Goal: Use online tool/utility: Utilize a website feature to perform a specific function

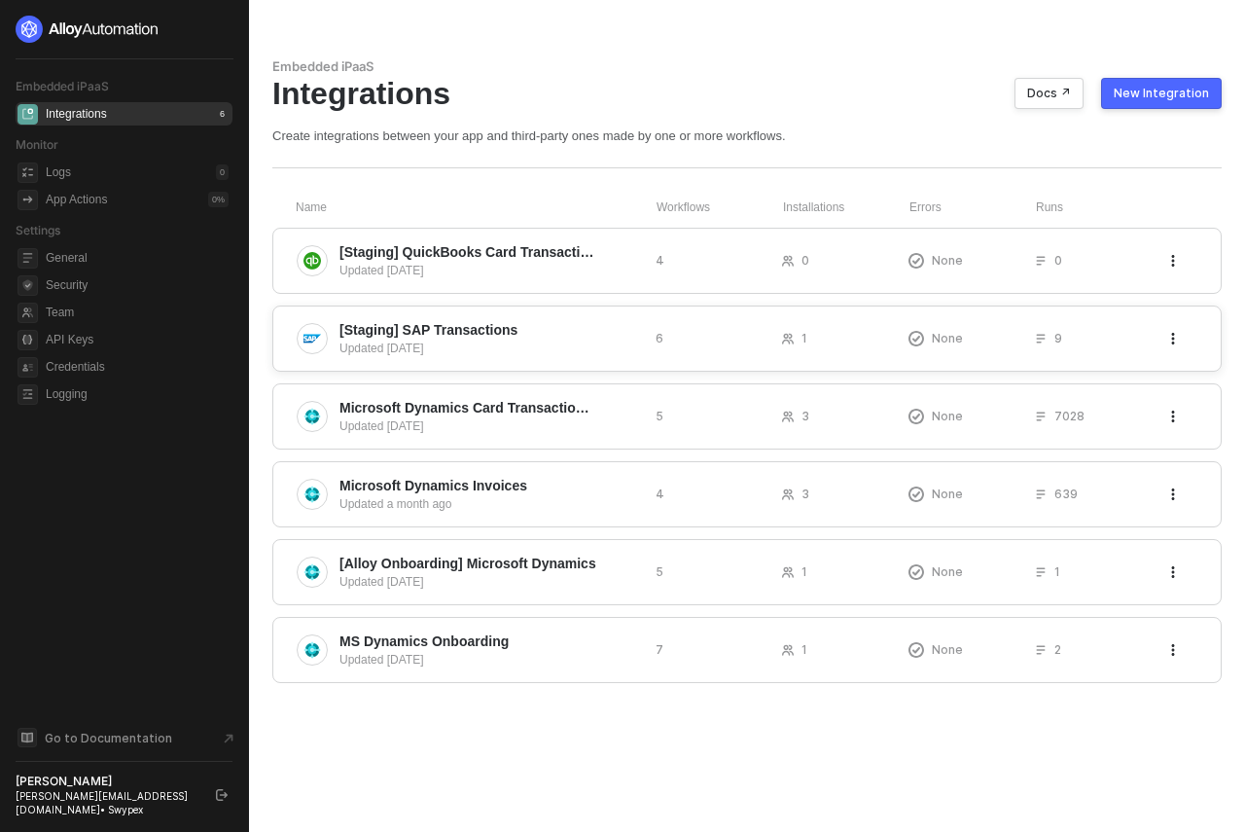
click at [445, 345] on div "Updated [DATE]" at bounding box center [490, 349] width 301 height 18
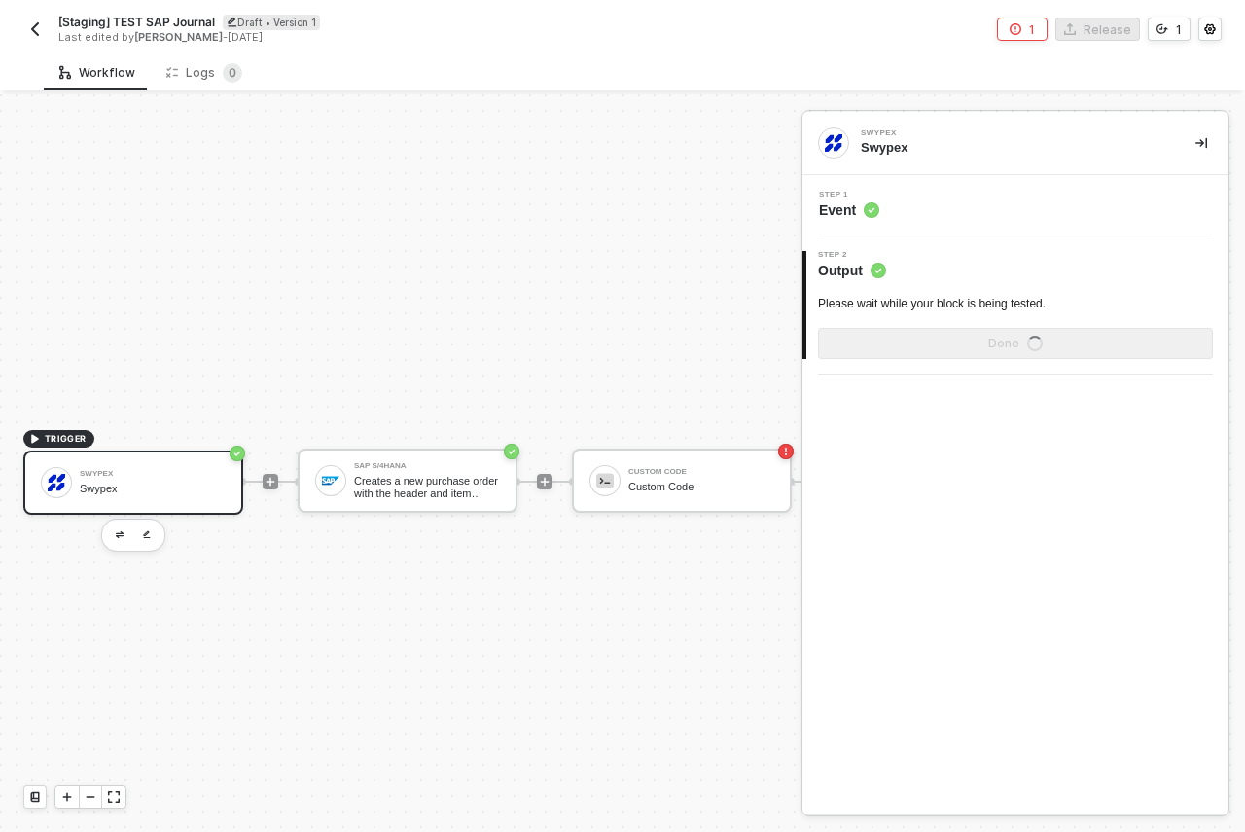
scroll to position [51, 0]
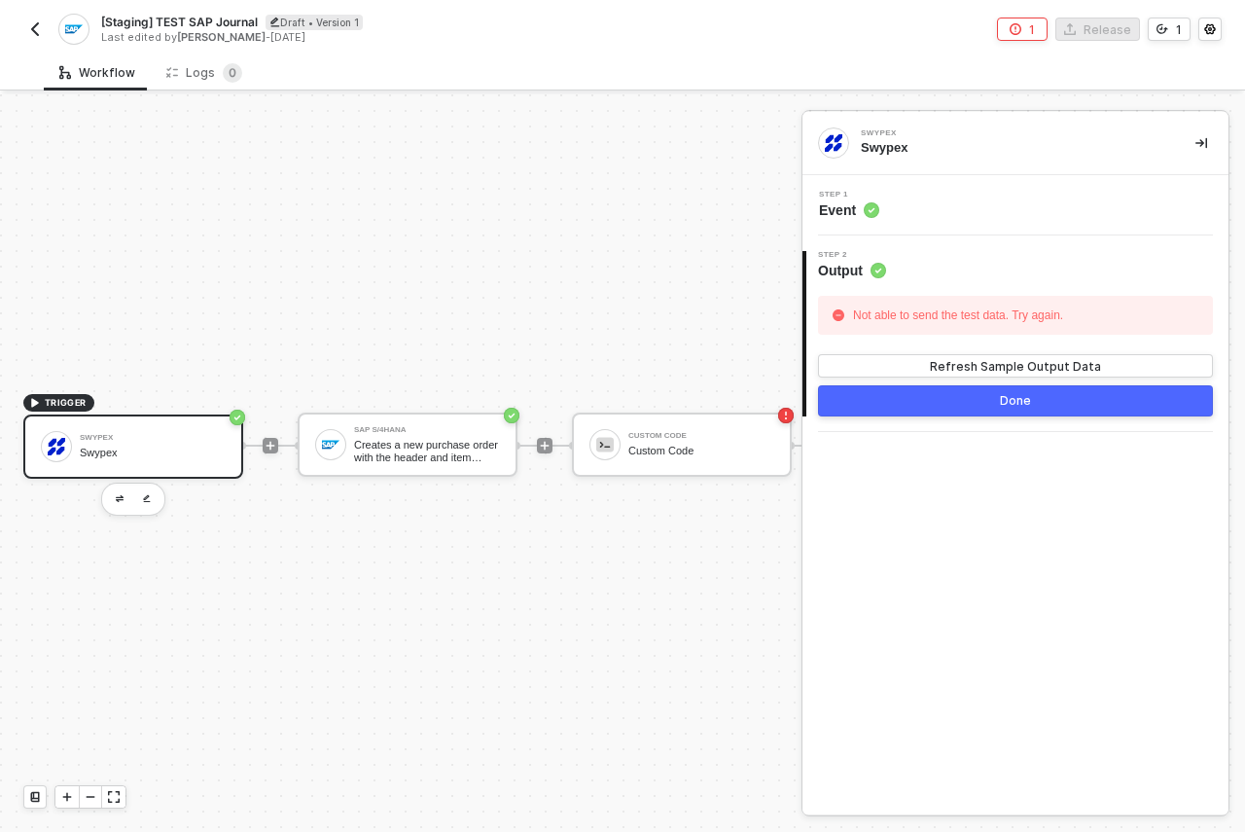
click at [827, 262] on span "Output" at bounding box center [852, 270] width 68 height 19
click at [845, 201] on span "Event" at bounding box center [849, 209] width 60 height 19
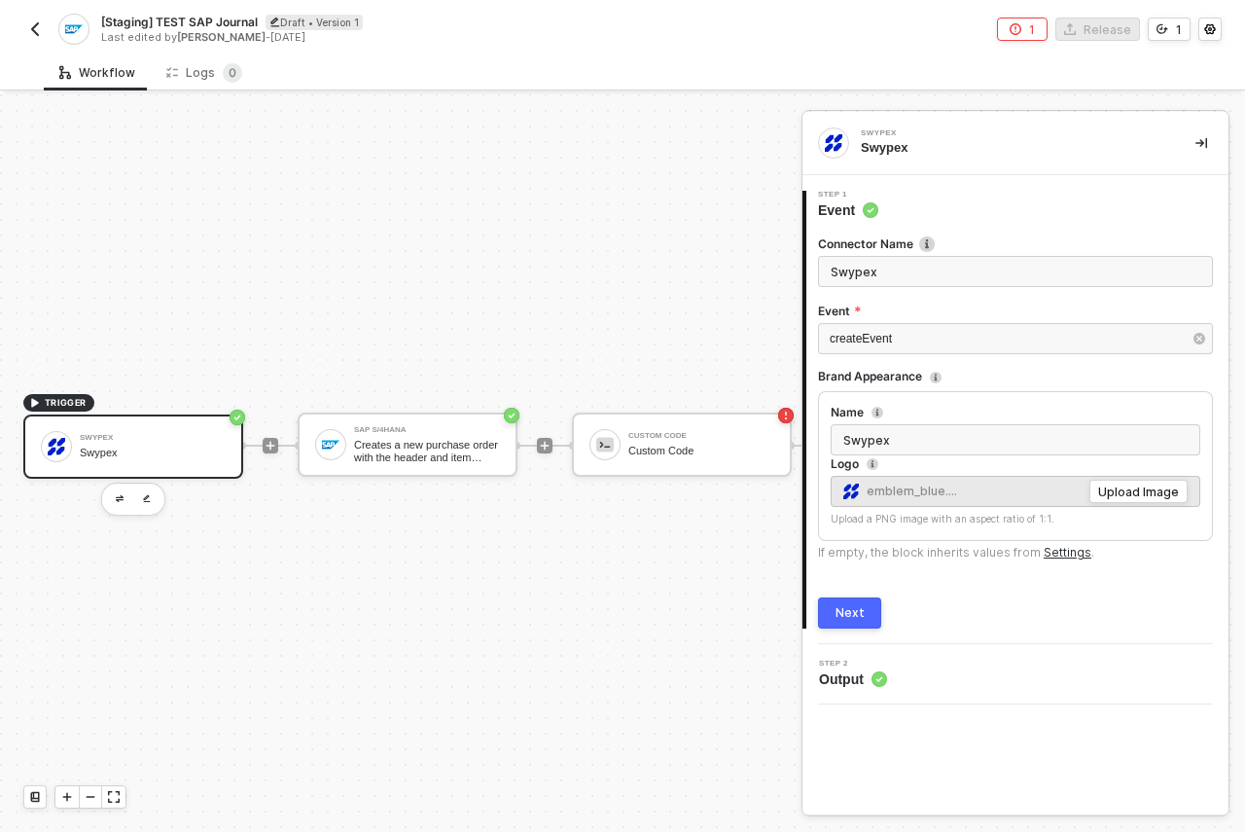
click at [918, 669] on div "Step 2 Output" at bounding box center [1018, 674] width 421 height 29
click at [854, 685] on span "Output" at bounding box center [853, 678] width 68 height 19
click at [852, 617] on div "Next" at bounding box center [850, 613] width 29 height 16
click at [452, 440] on div "Creates a new purchase order with the header and item details passed in the req…" at bounding box center [427, 451] width 146 height 24
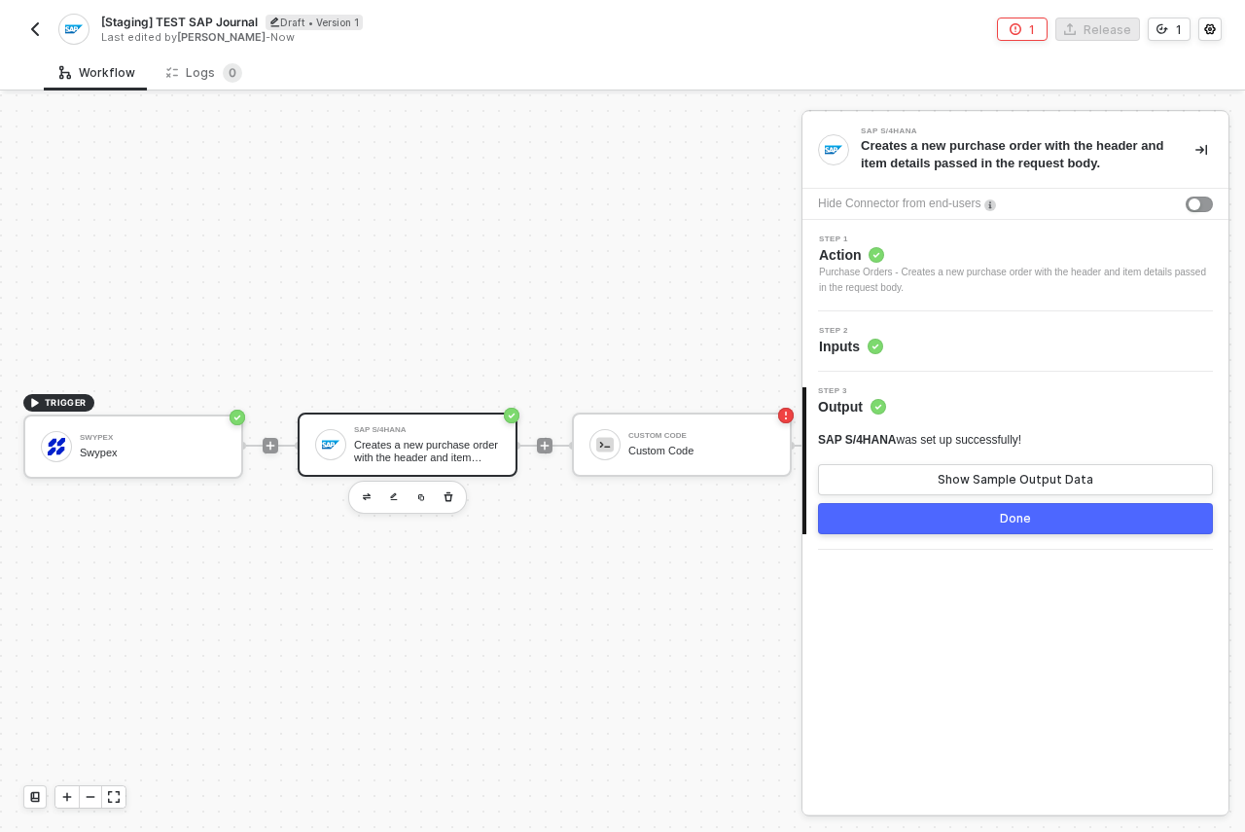
scroll to position [51, 162]
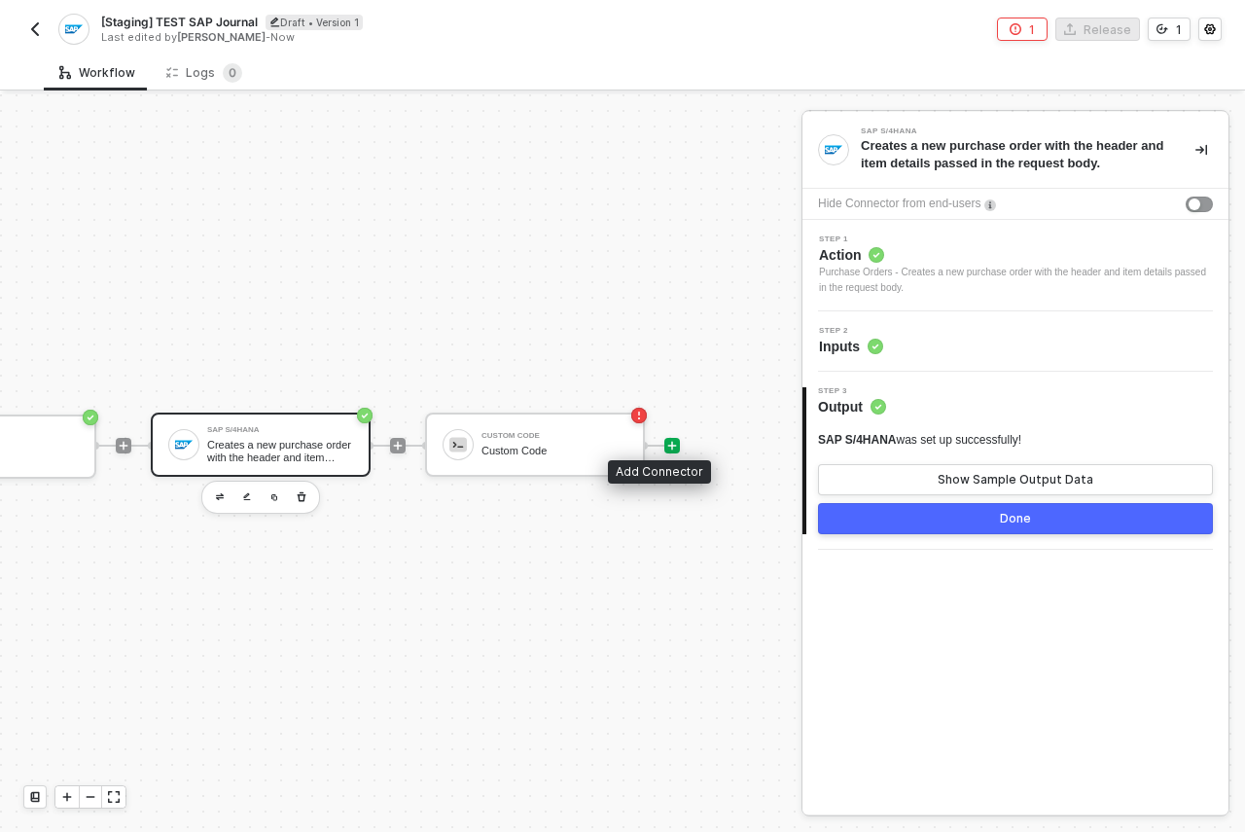
click at [667, 440] on icon "icon-play" at bounding box center [673, 446] width 12 height 12
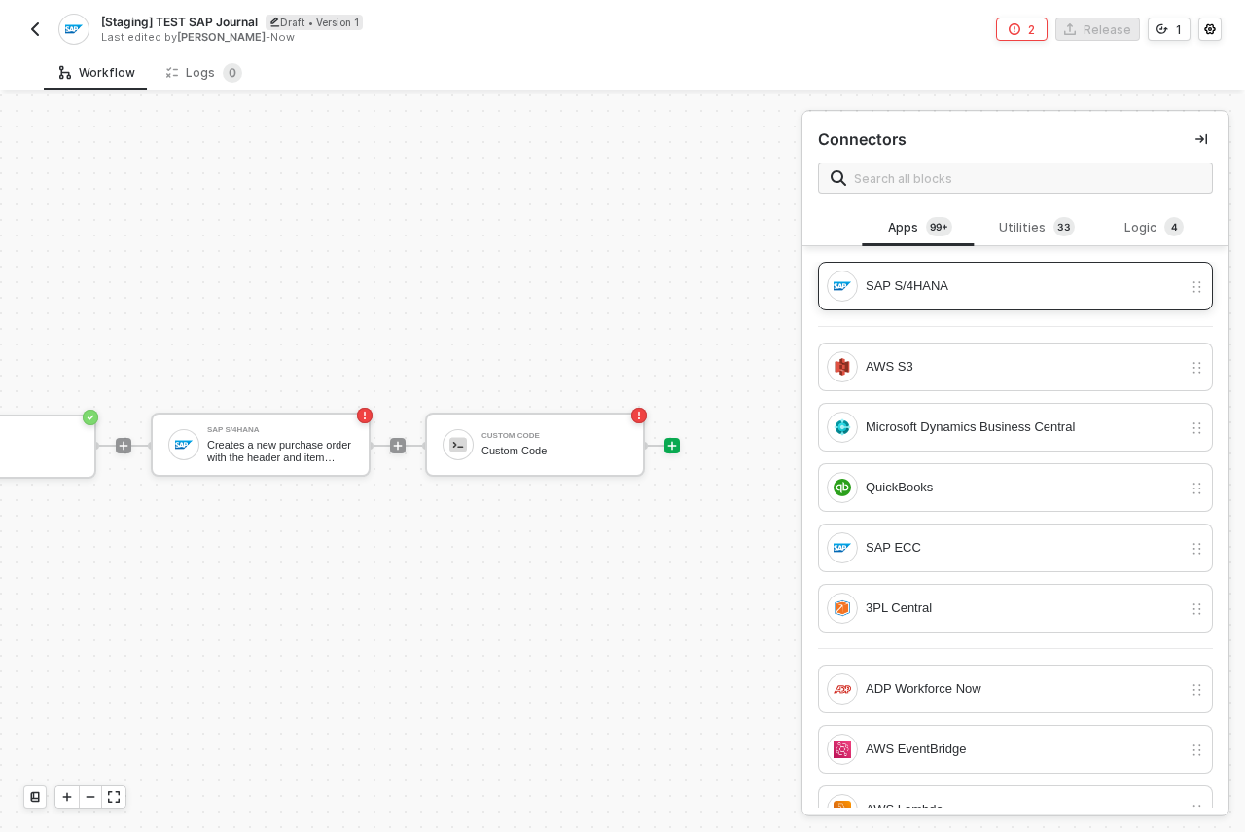
click at [894, 290] on div "SAP S/4HANA" at bounding box center [1024, 285] width 316 height 21
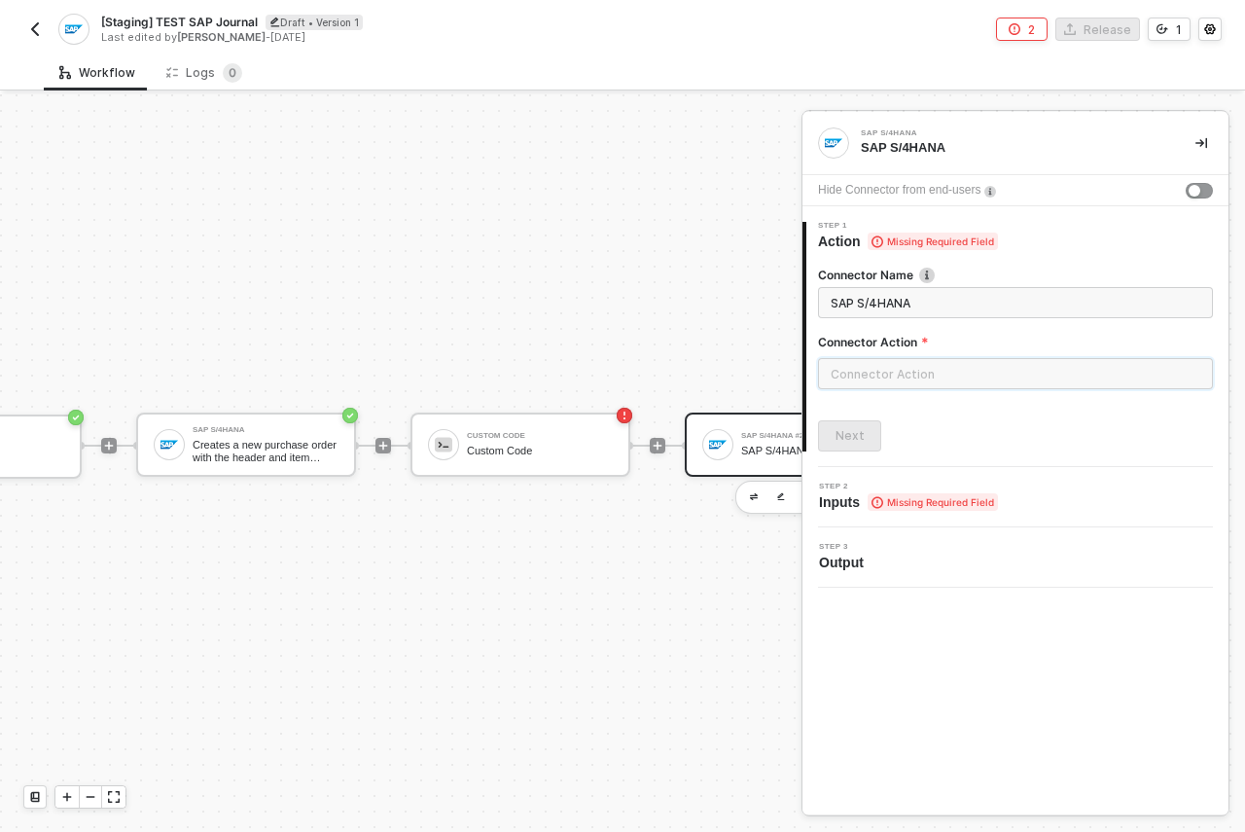
click at [895, 380] on input "text" at bounding box center [1015, 373] width 395 height 31
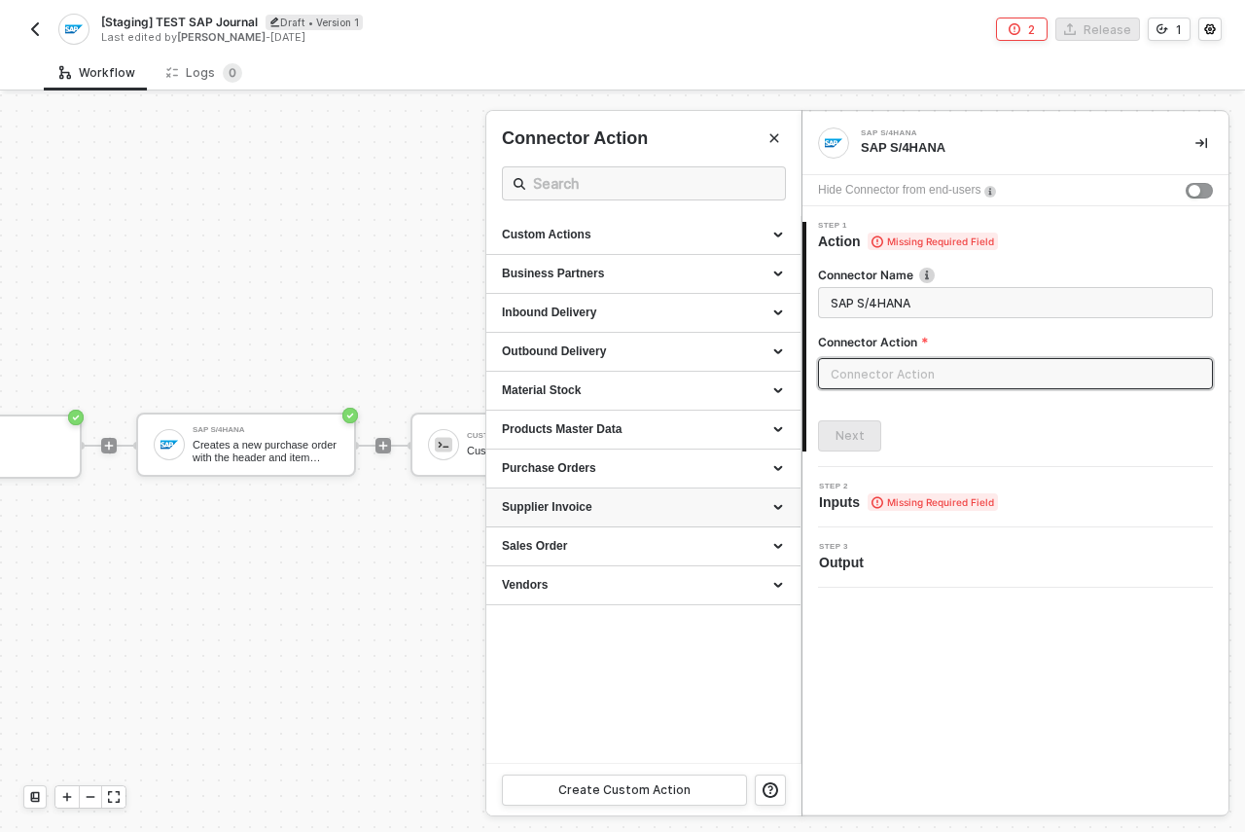
click at [636, 506] on div "Supplier Invoice" at bounding box center [643, 507] width 283 height 17
click at [610, 596] on div "Create a Supplier Invoice" at bounding box center [643, 593] width 283 height 17
type input "Creates a supplier invoice"
type input "Supplier Invoice - Create a Supplier Invoice"
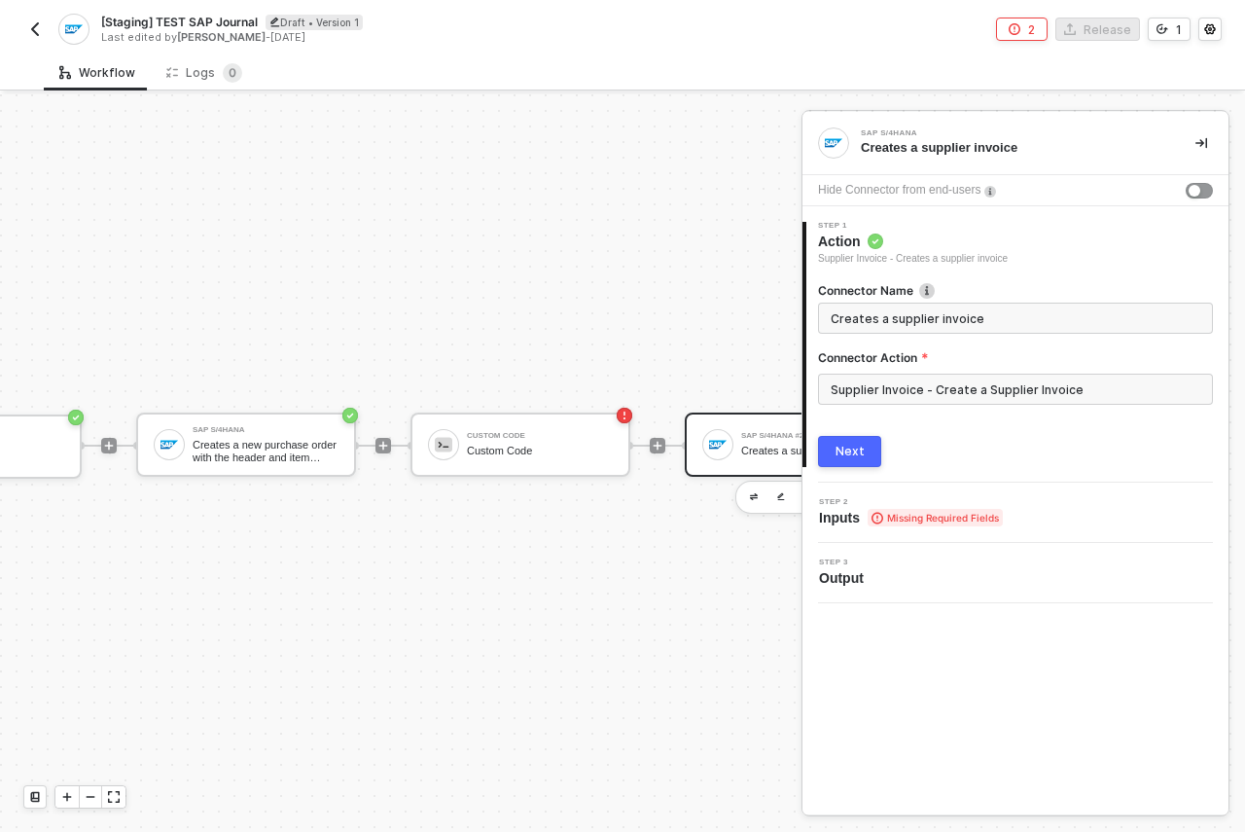
click at [841, 451] on div "Next" at bounding box center [850, 452] width 29 height 16
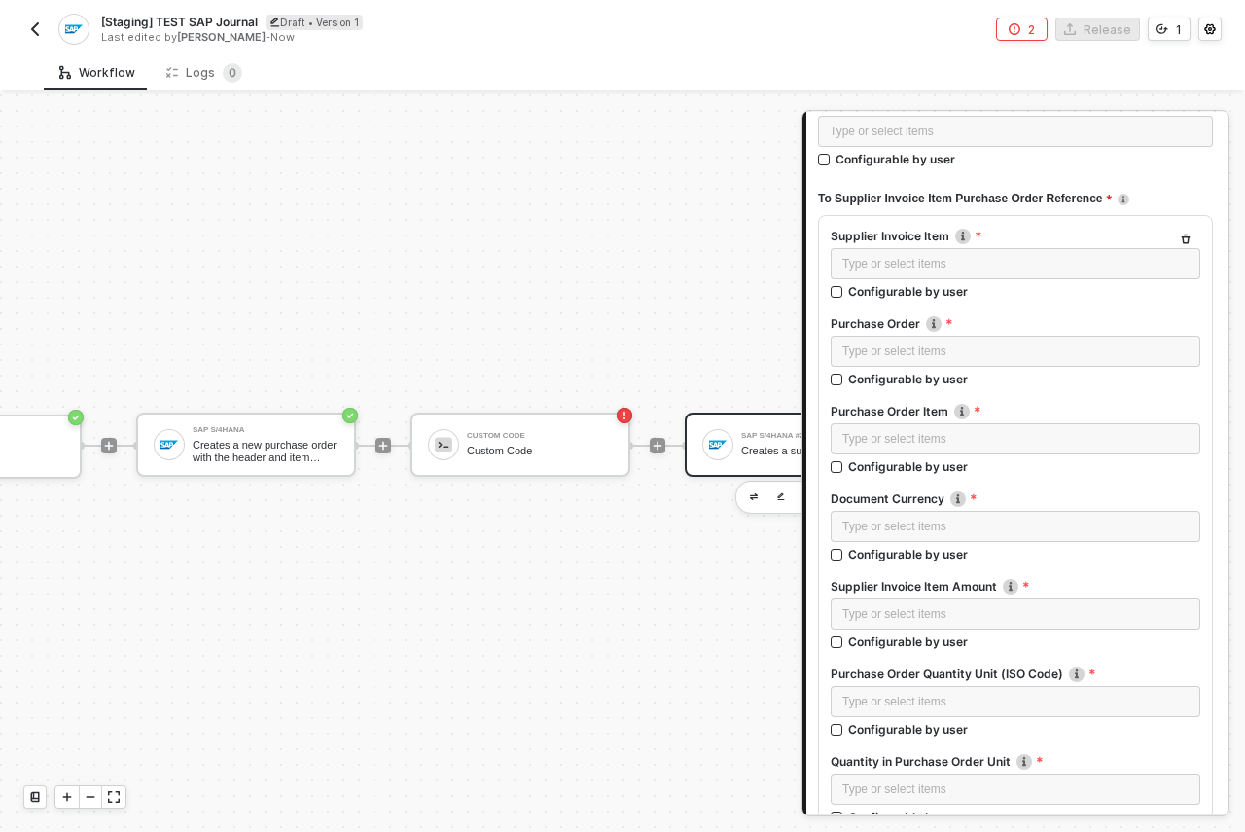
scroll to position [0, 0]
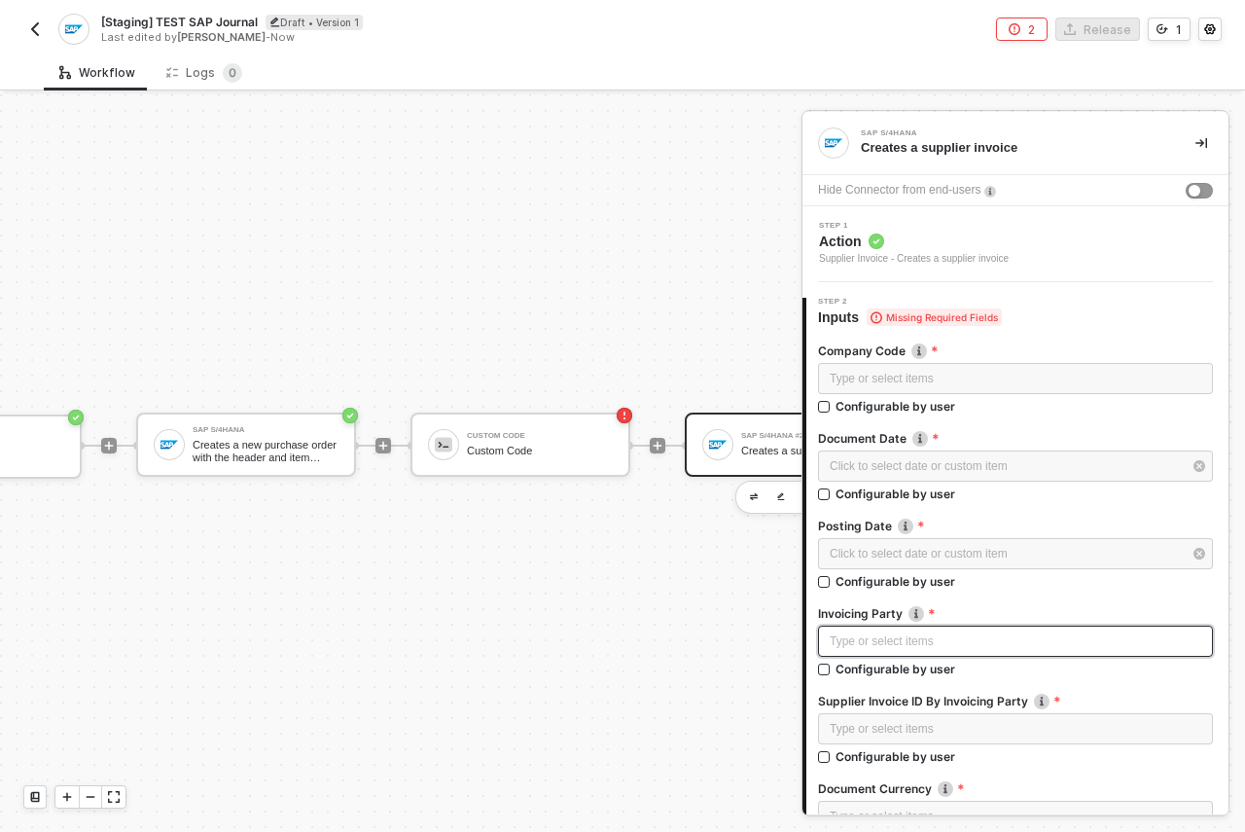
click at [934, 639] on div "Type or select items ﻿" at bounding box center [1016, 641] width 372 height 18
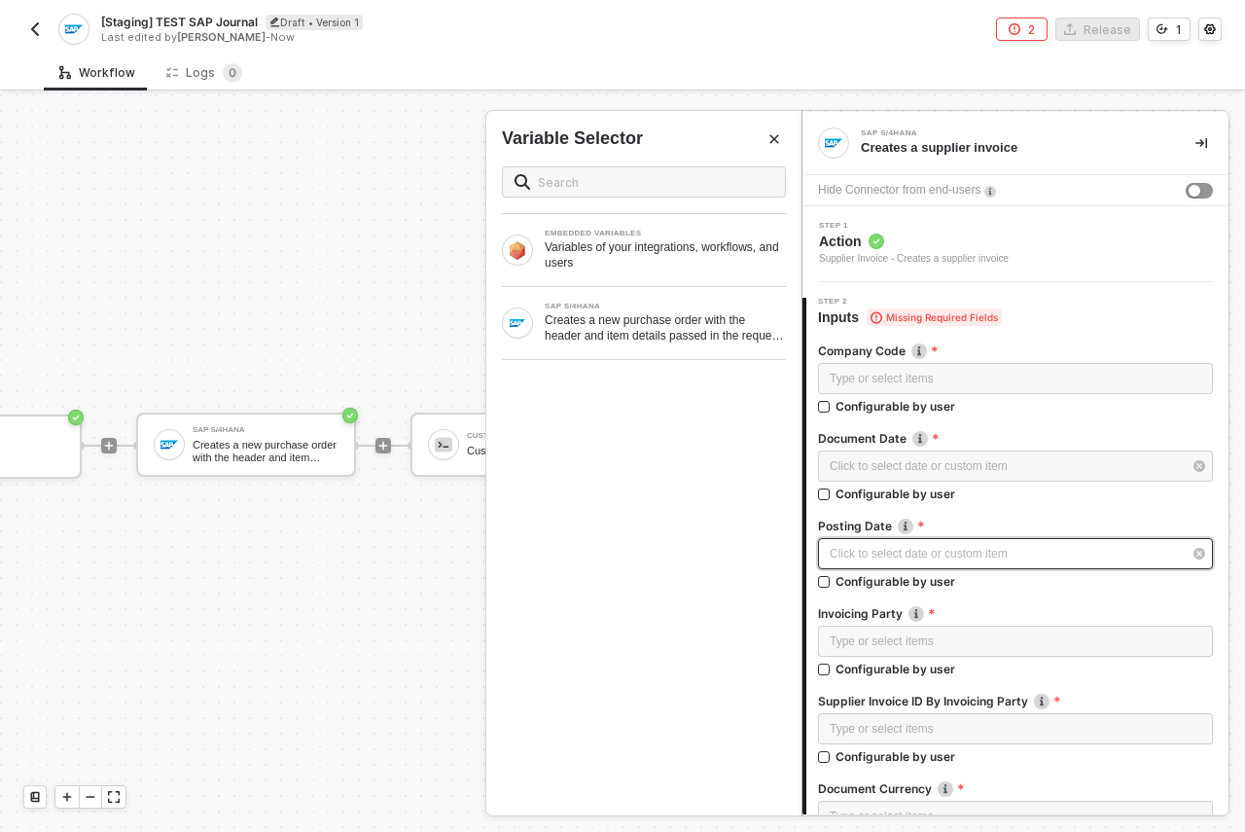
click at [891, 554] on div "Click to select date or custom item ﻿" at bounding box center [1006, 554] width 352 height 18
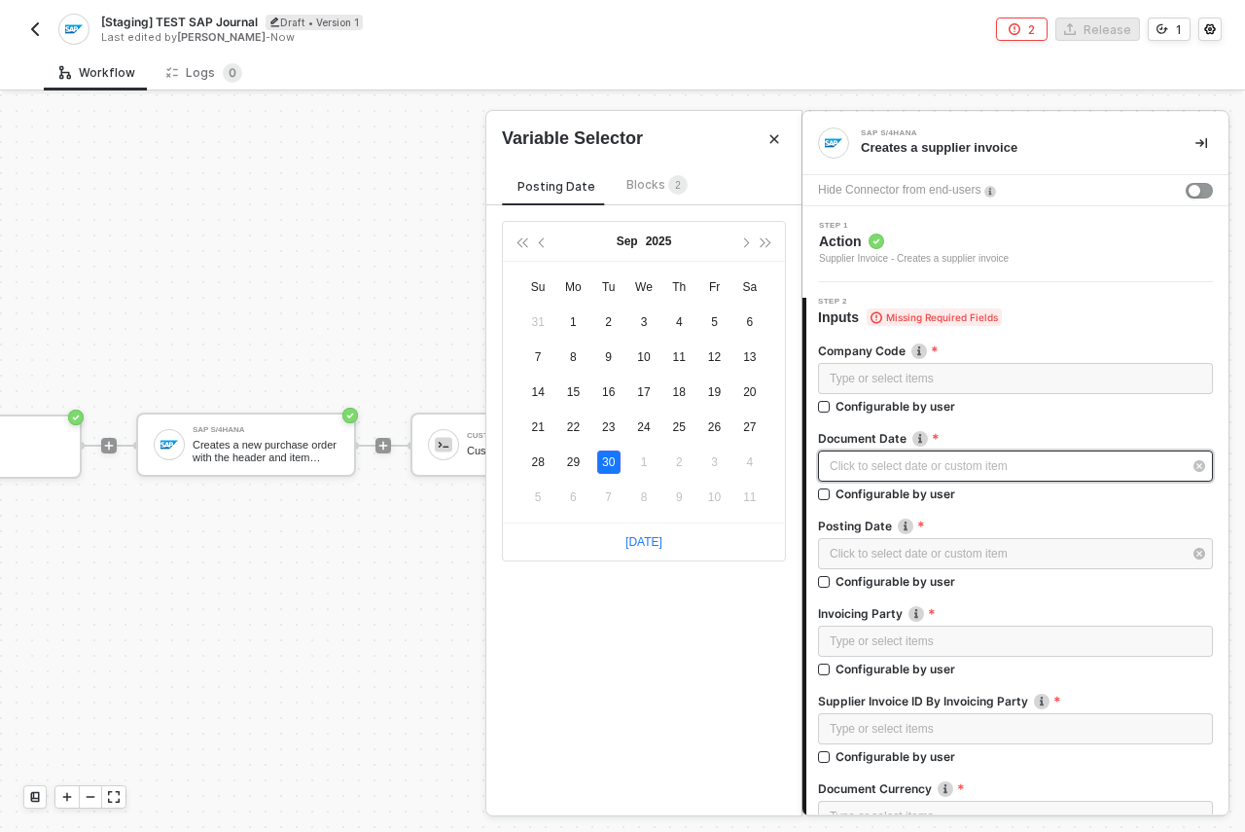
click at [982, 457] on div "Click to select date or custom item ﻿" at bounding box center [1006, 466] width 352 height 18
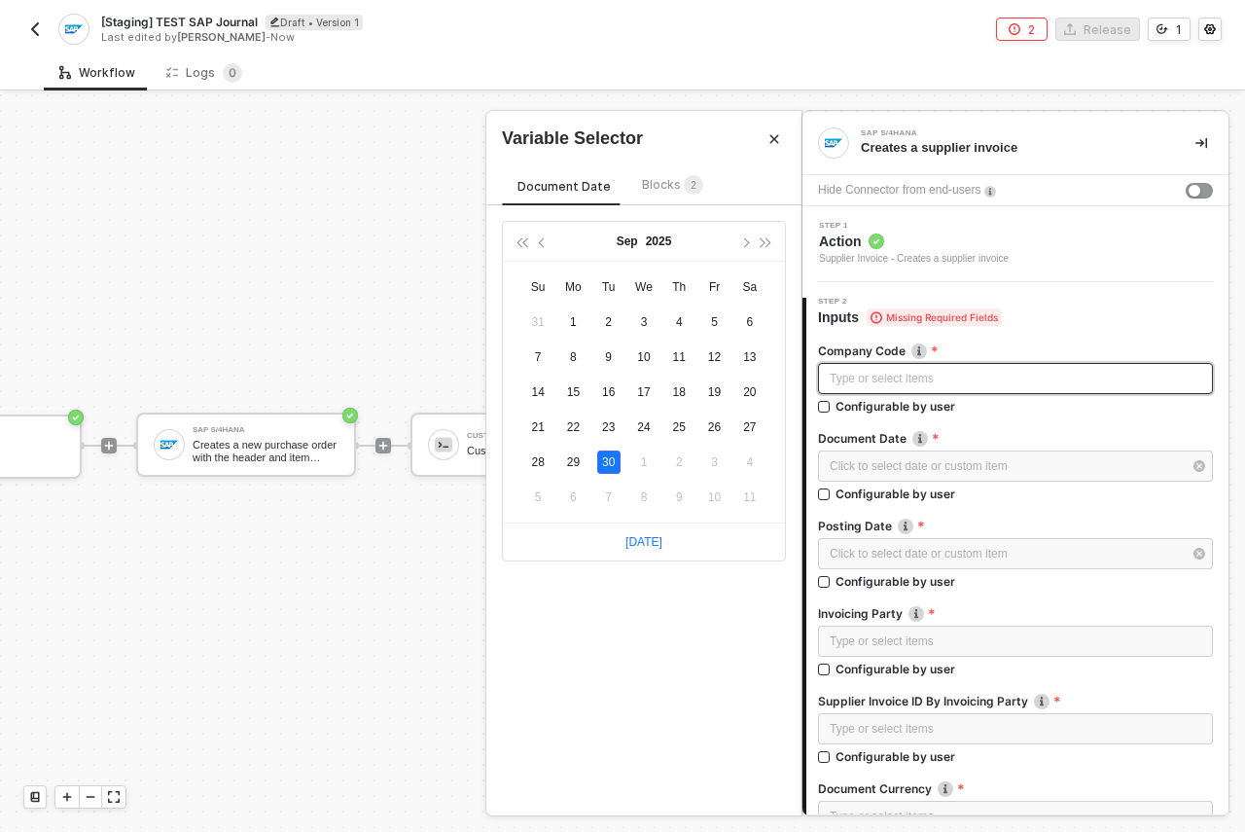
click at [991, 386] on div "Type or select items ﻿" at bounding box center [1016, 379] width 372 height 18
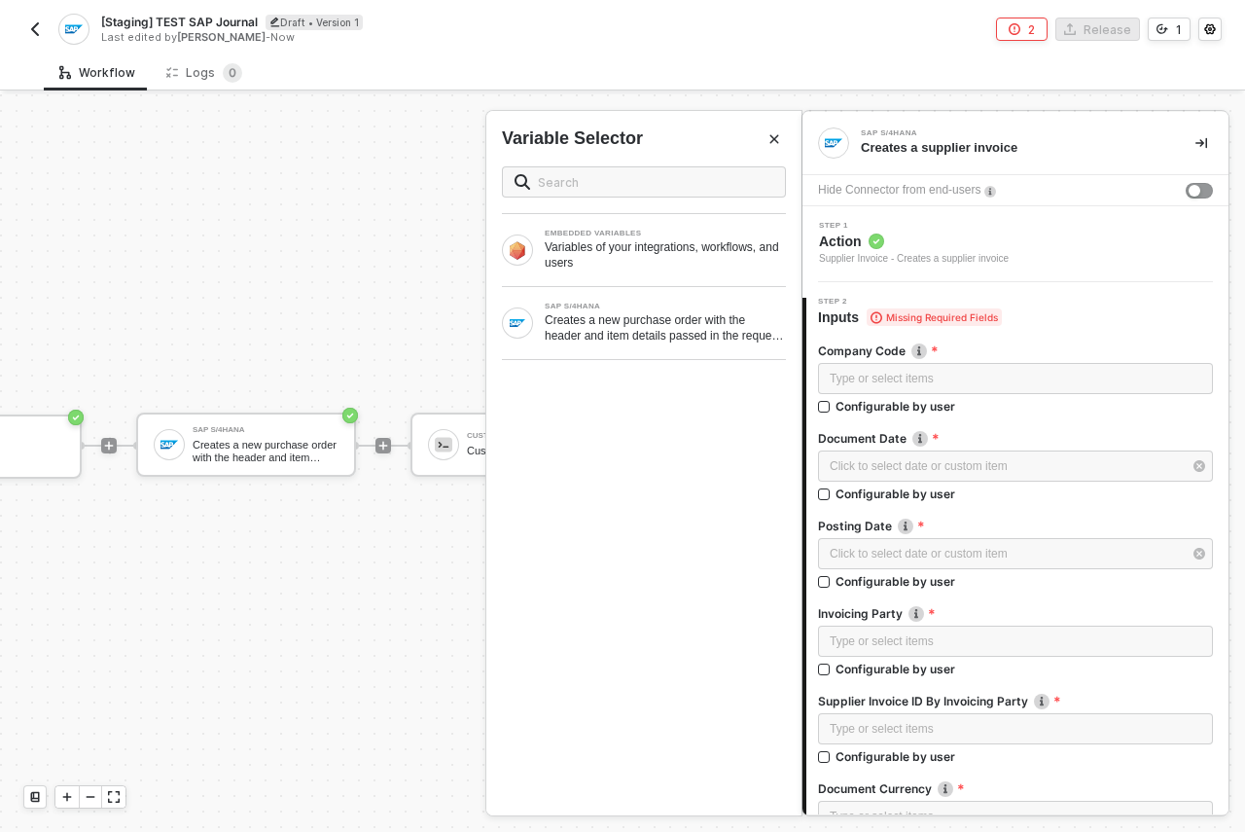
scroll to position [36, 162]
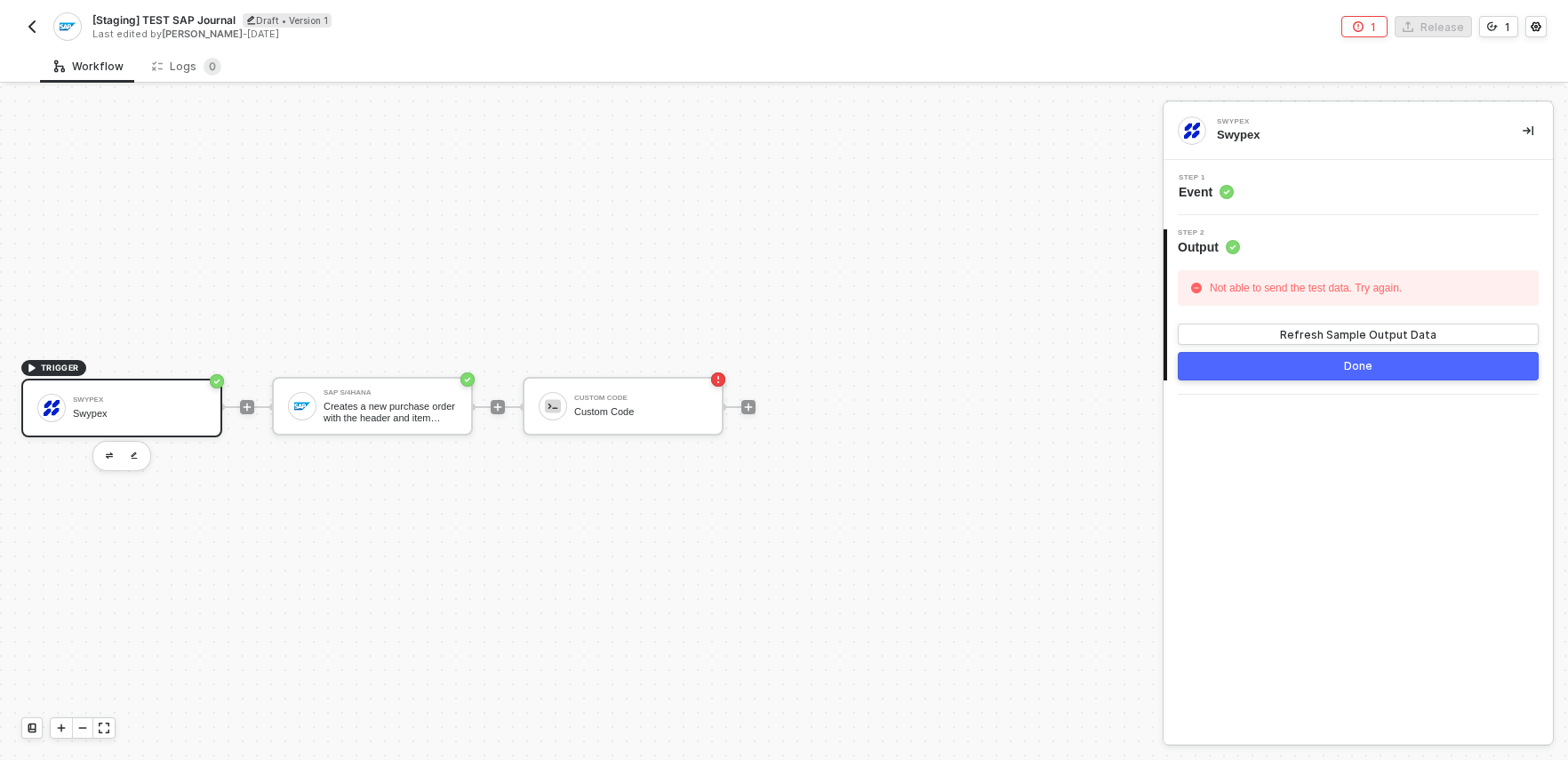
scroll to position [33, 0]
